Goal: Information Seeking & Learning: Learn about a topic

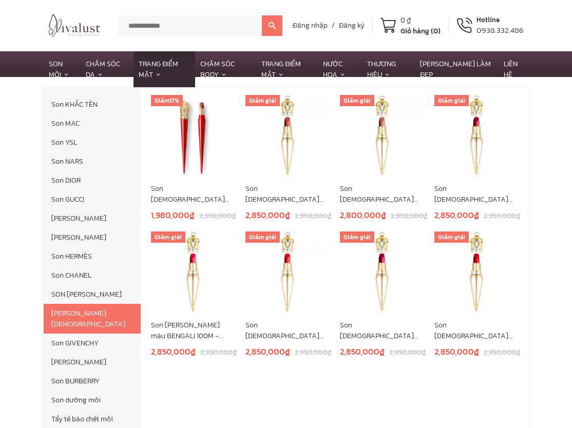
scroll to position [14, 0]
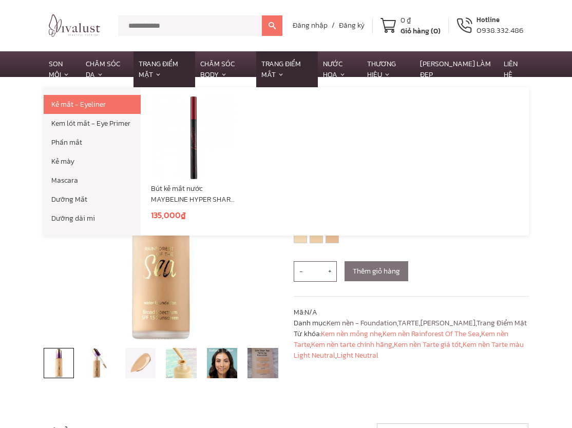
click at [279, 75] on link "Trang Điểm Mắt" at bounding box center [287, 69] width 62 height 36
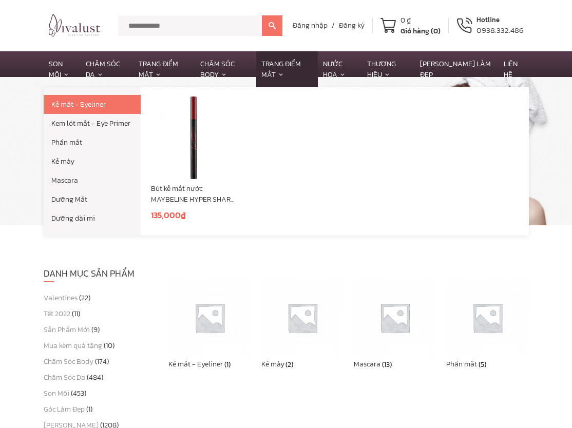
click at [294, 63] on link "Trang Điểm Mắt" at bounding box center [287, 69] width 62 height 36
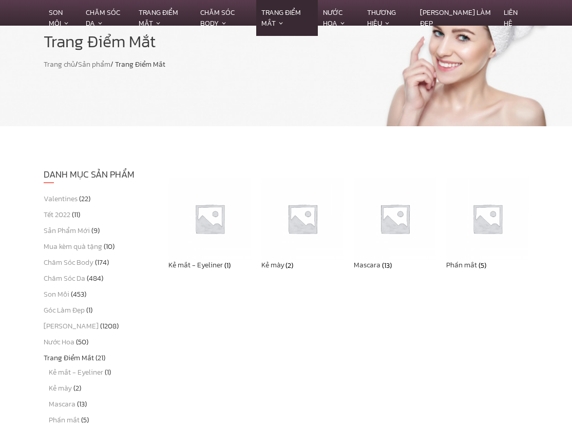
scroll to position [103, 0]
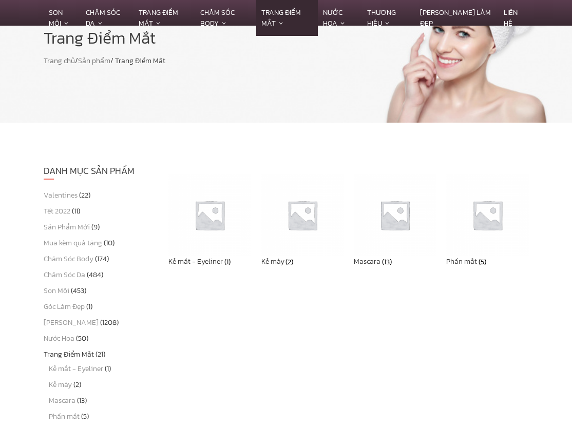
click at [484, 237] on img at bounding box center [487, 215] width 82 height 82
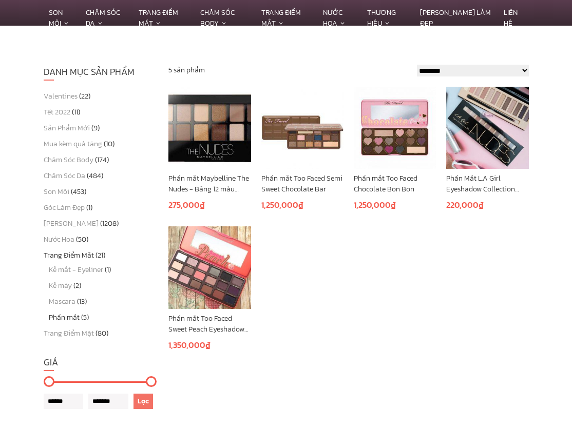
scroll to position [205, 0]
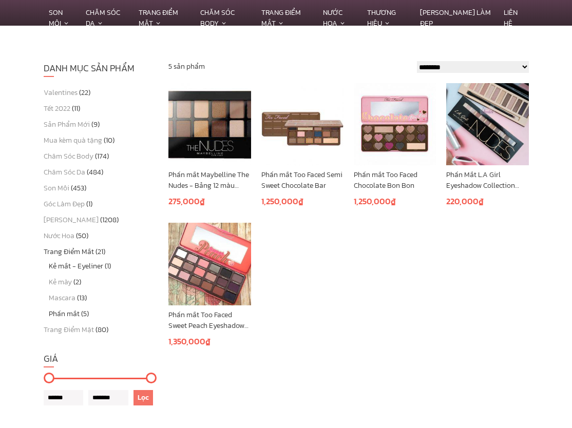
click at [94, 269] on link "Kẻ mắt - Eyeliner" at bounding box center [76, 266] width 54 height 11
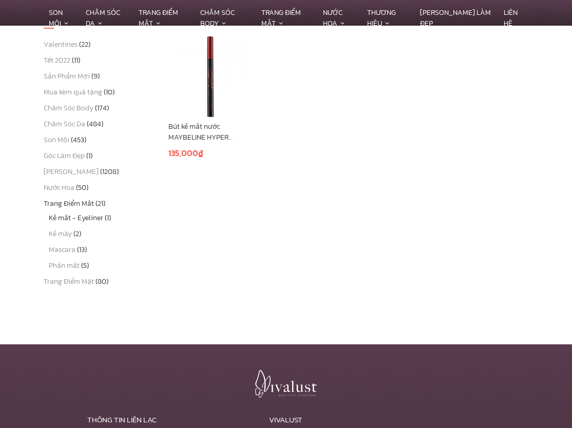
scroll to position [257, 0]
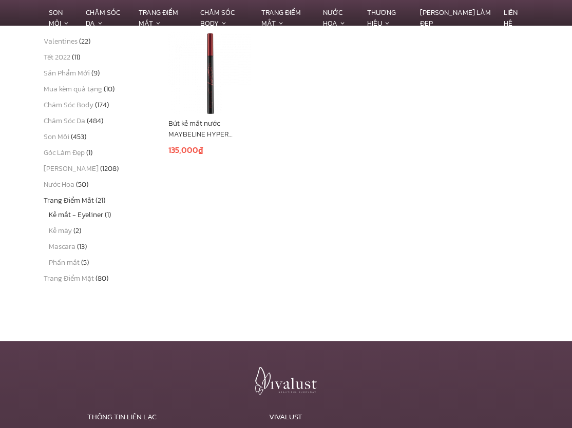
click at [101, 281] on span "(80)" at bounding box center [101, 278] width 13 height 11
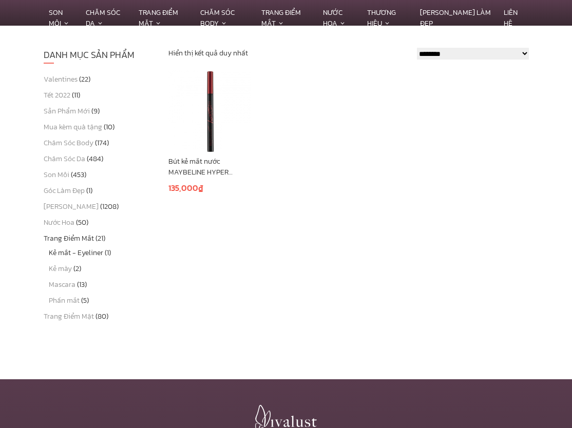
scroll to position [154, 0]
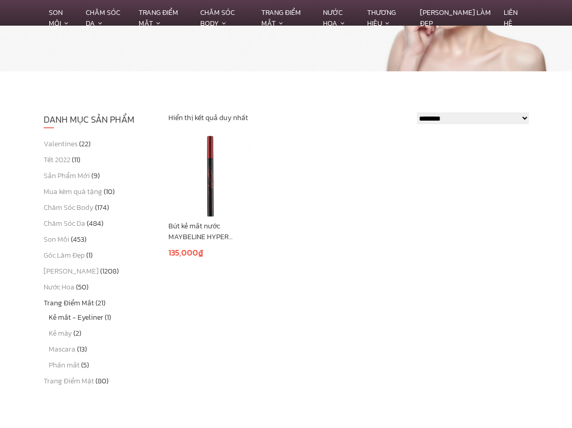
click at [97, 121] on h2 "DANH MỤC SẢN PHẨM" at bounding box center [99, 120] width 110 height 16
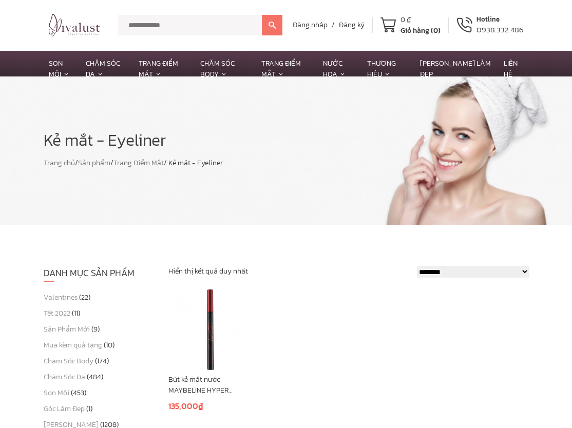
scroll to position [0, 0]
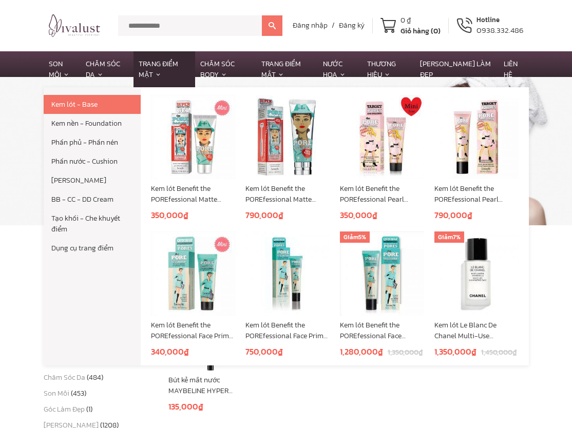
click at [185, 65] on link "Trang Điểm Mặt" at bounding box center [164, 69] width 62 height 36
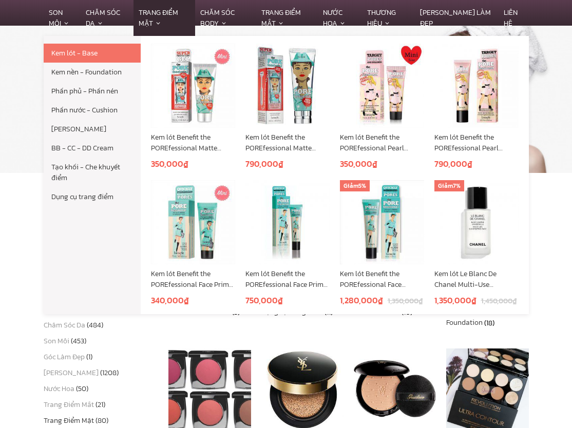
scroll to position [51, 0]
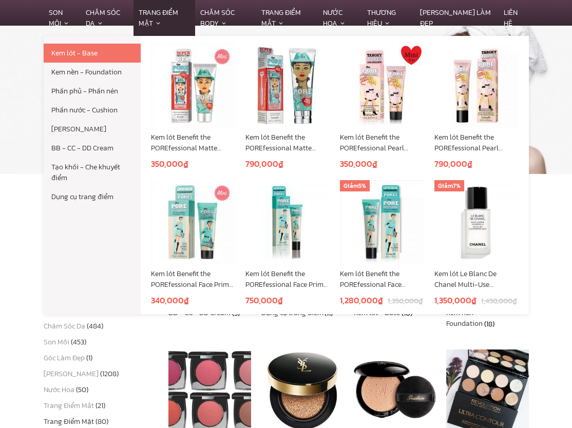
click at [98, 74] on link "Kem nền - Foundation" at bounding box center [92, 72] width 97 height 19
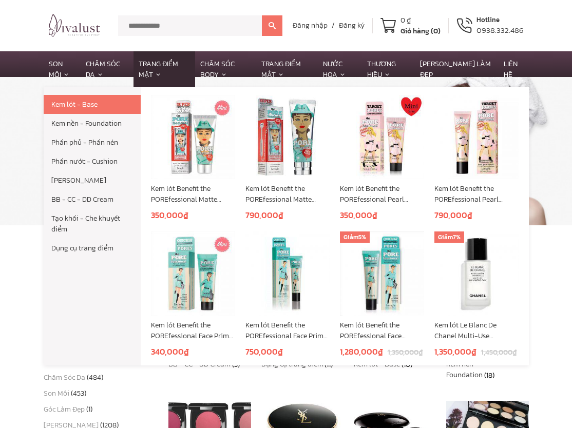
click at [108, 129] on link "Kem nền - Foundation" at bounding box center [92, 123] width 97 height 19
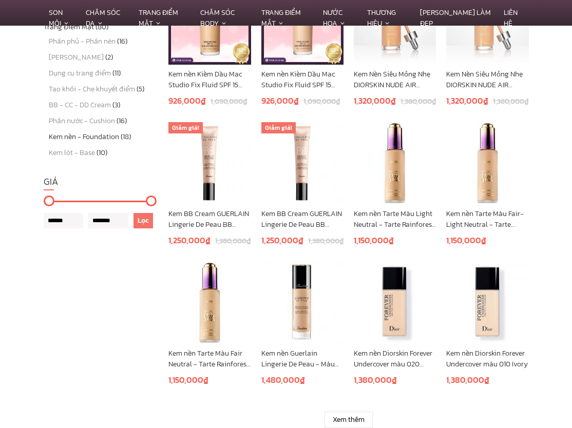
scroll to position [513, 0]
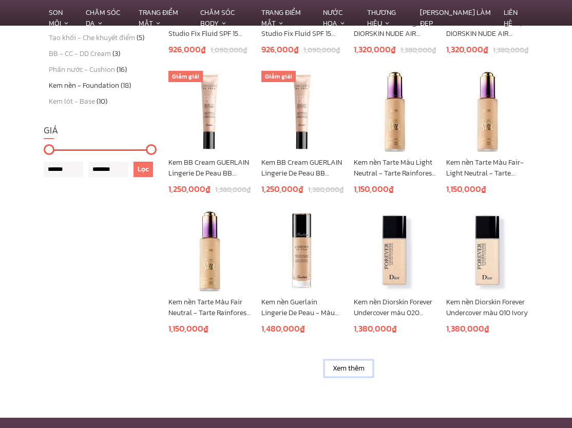
click at [340, 372] on link "Xem thêm" at bounding box center [348, 368] width 48 height 16
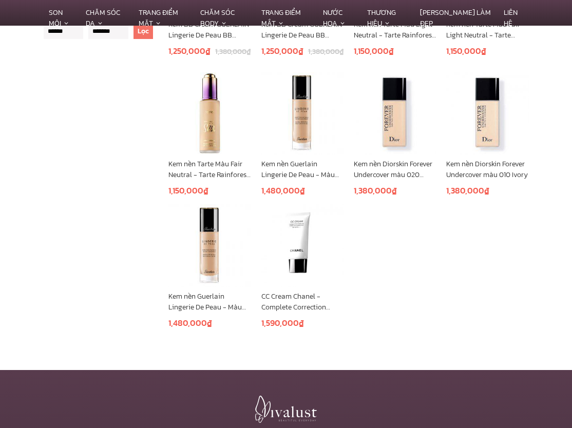
scroll to position [667, 0]
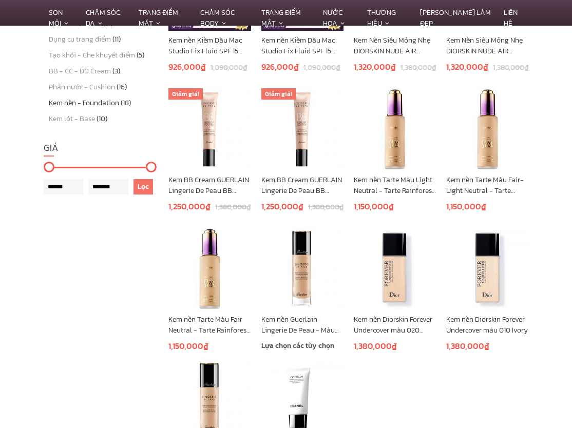
scroll to position [411, 0]
